Goal: Task Accomplishment & Management: Complete application form

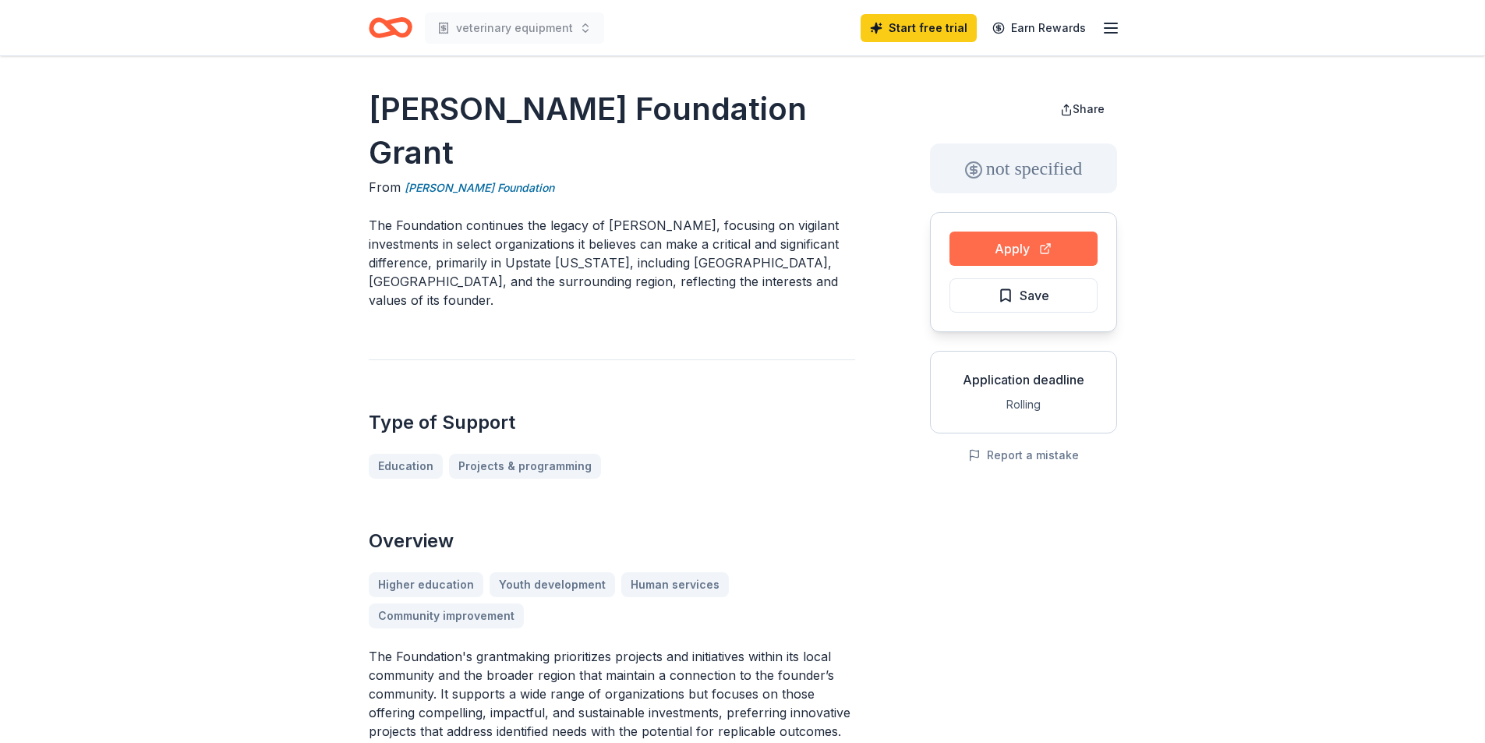
click at [1003, 255] on button "Apply" at bounding box center [1023, 249] width 148 height 34
click at [1006, 242] on button "Apply" at bounding box center [1023, 249] width 148 height 34
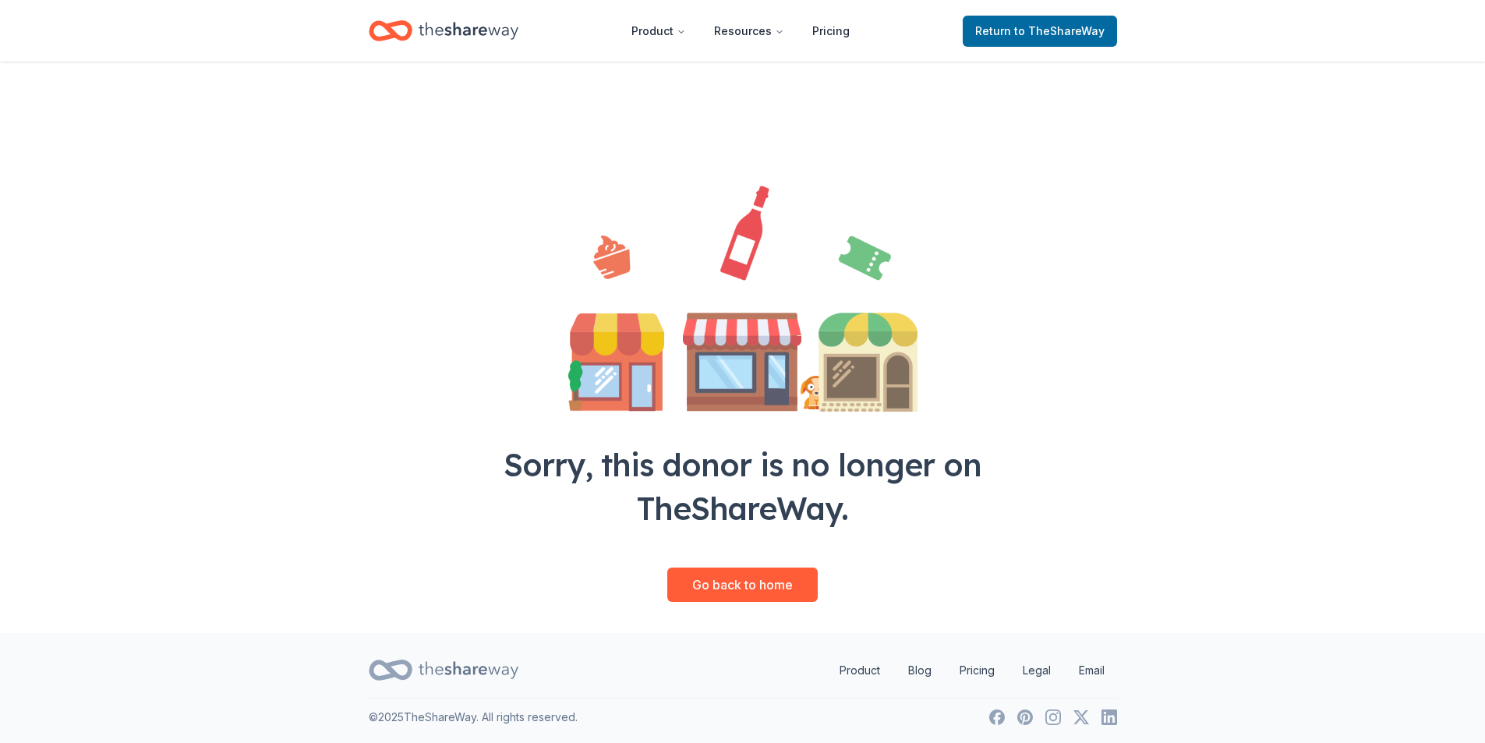
scroll to position [9, 0]
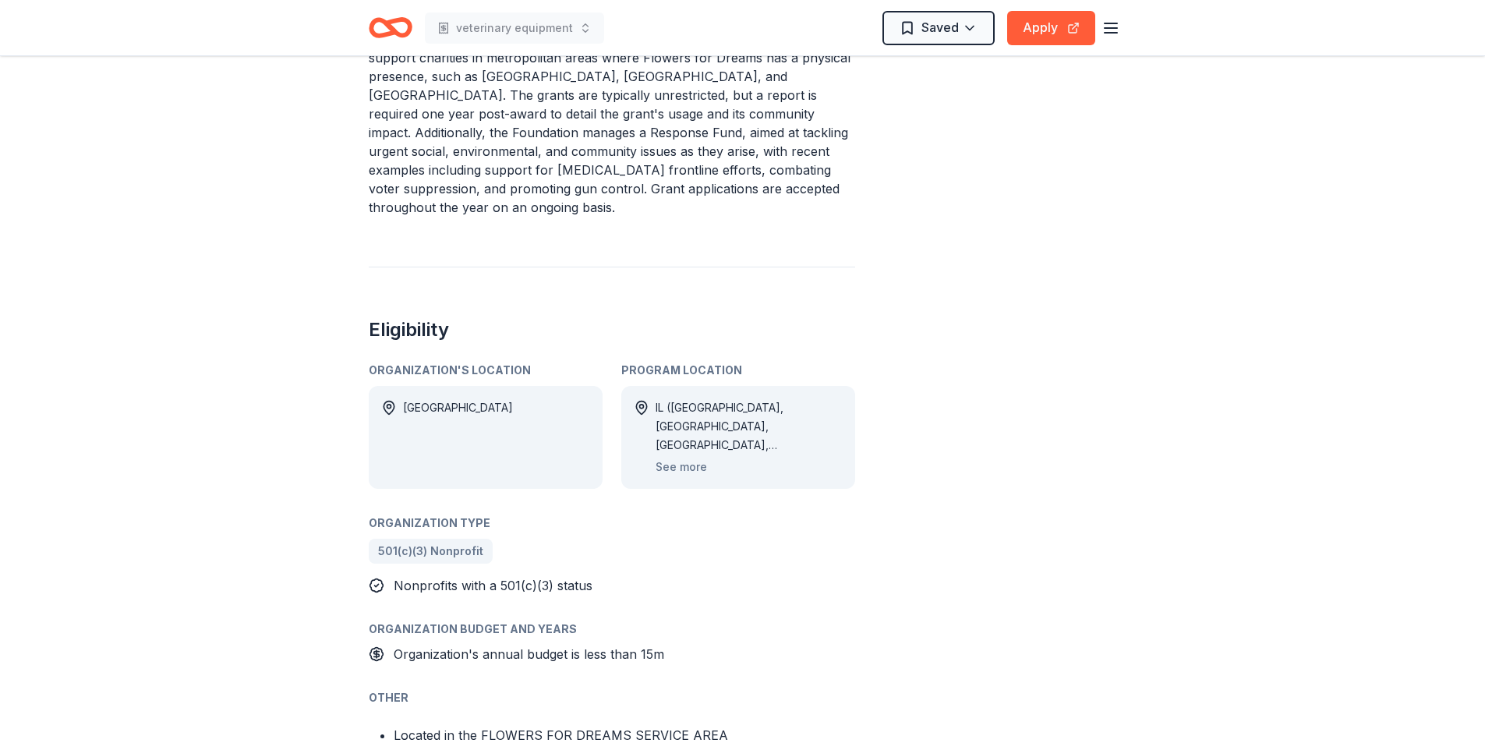
scroll to position [234, 0]
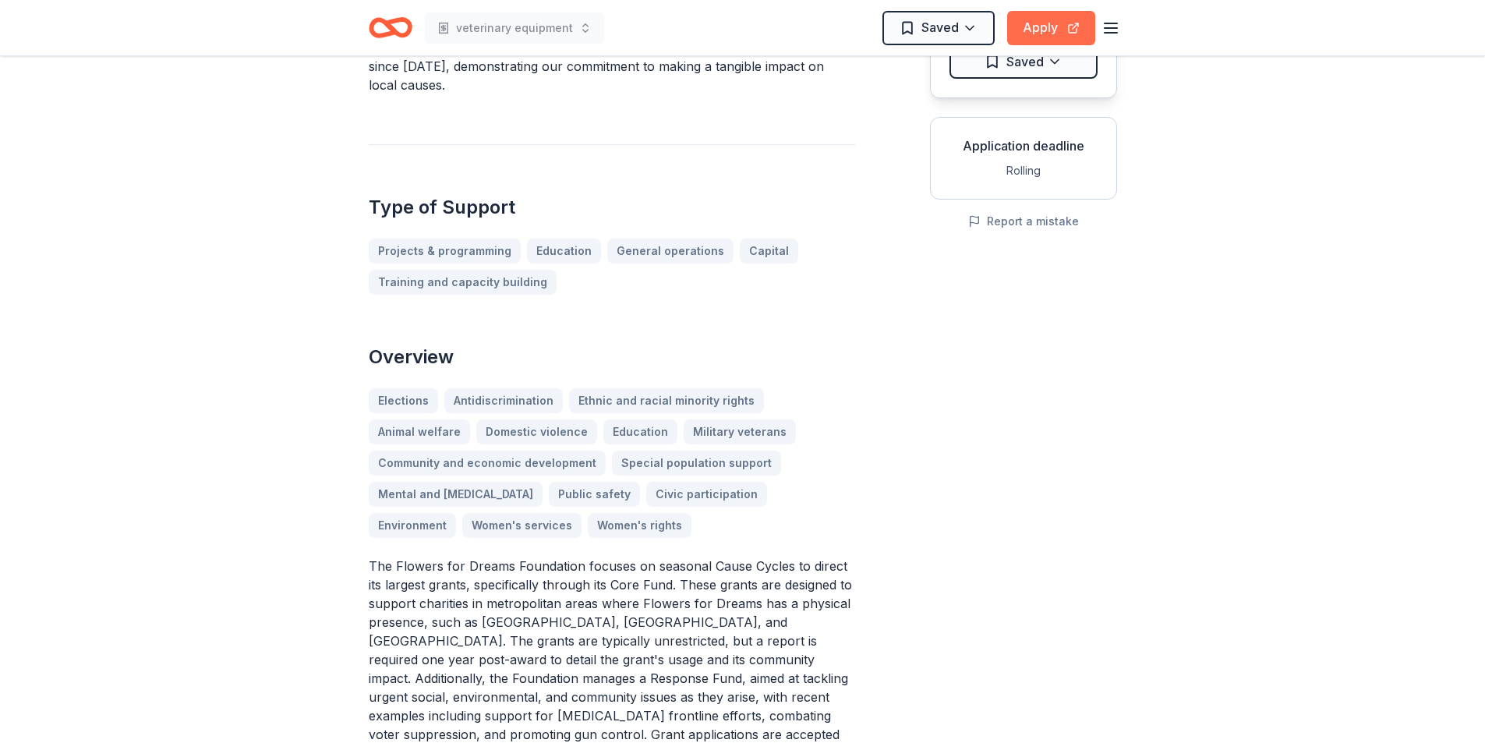
click at [1047, 23] on button "Apply" at bounding box center [1051, 28] width 88 height 34
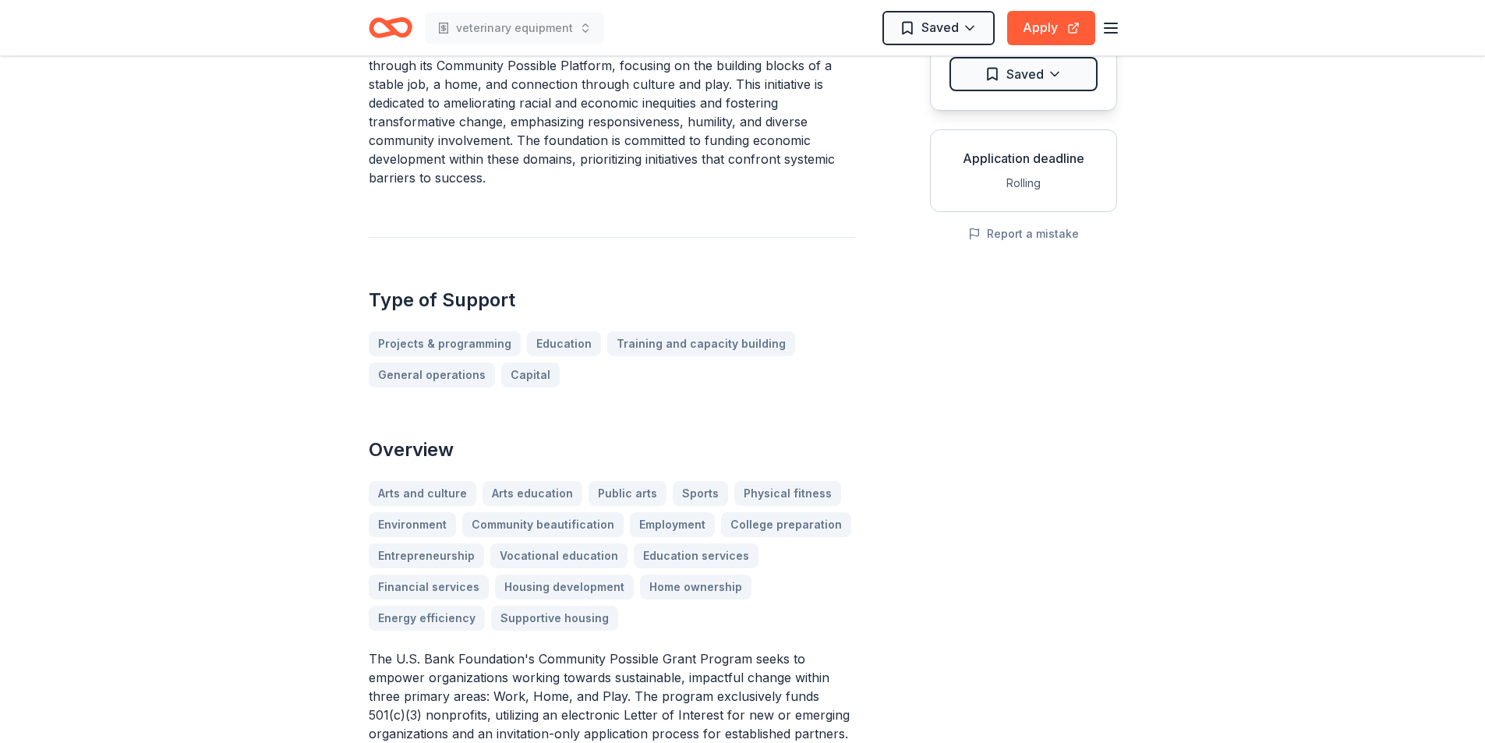
scroll to position [234, 0]
